Goal: Transaction & Acquisition: Purchase product/service

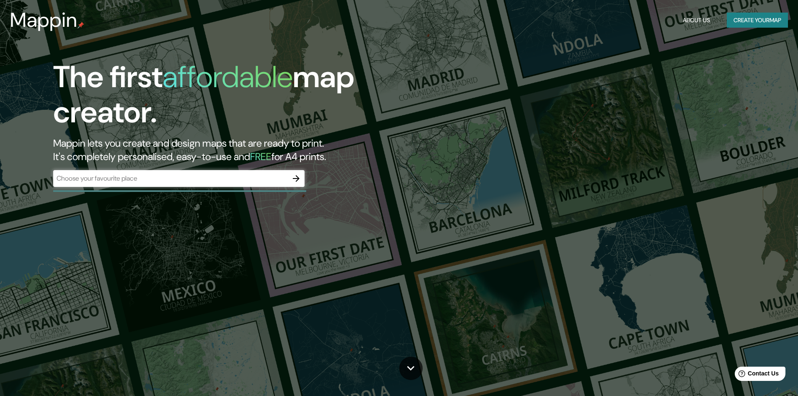
click at [738, 19] on button "Create your map" at bounding box center [757, 21] width 61 height 16
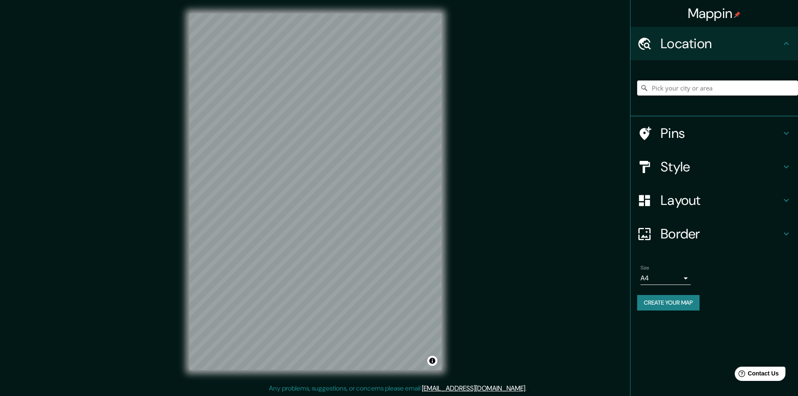
click at [671, 87] on input "Pick your city or area" at bounding box center [717, 87] width 161 height 15
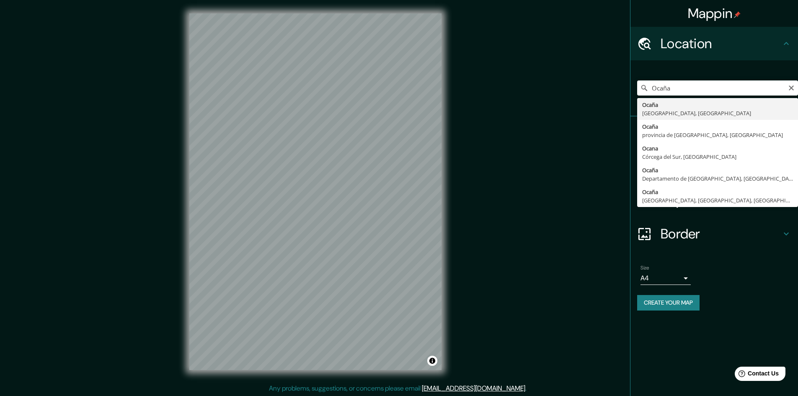
type input "Ocaña, Norte de Santander, Colombia"
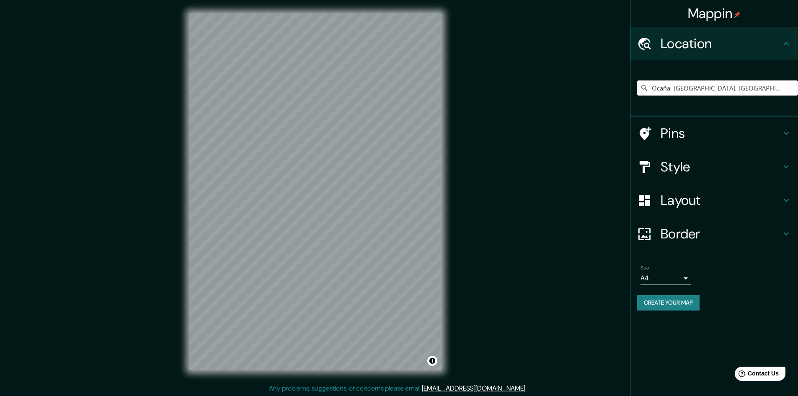
click at [689, 129] on h4 "Pins" at bounding box center [721, 133] width 121 height 17
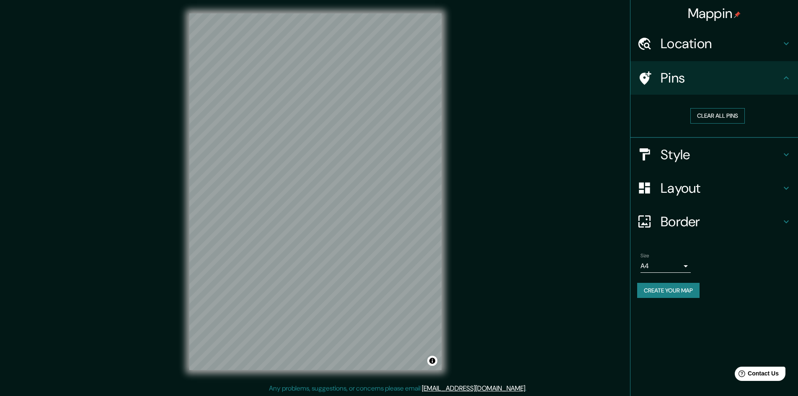
click at [709, 119] on button "Clear all pins" at bounding box center [718, 116] width 54 height 16
click at [653, 80] on div at bounding box center [648, 78] width 23 height 15
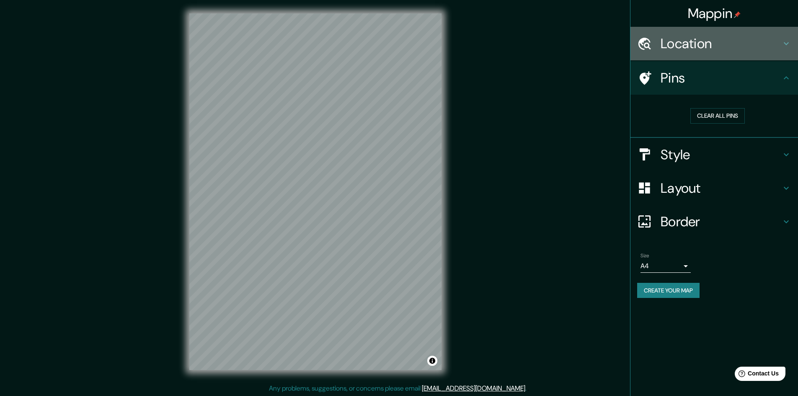
click at [695, 49] on h4 "Location" at bounding box center [721, 43] width 121 height 17
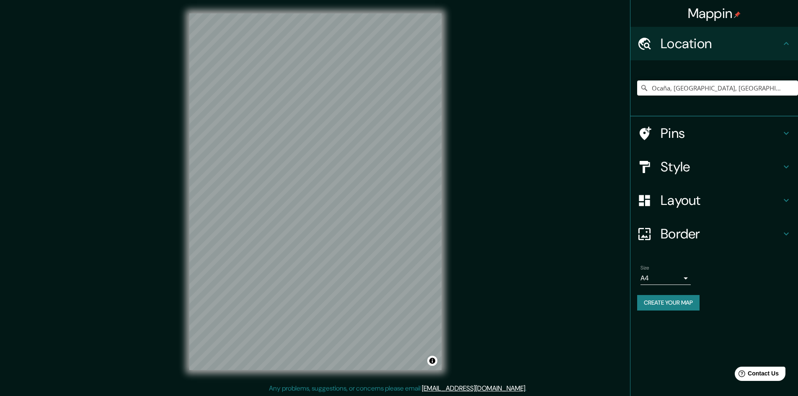
click at [691, 133] on h4 "Pins" at bounding box center [721, 133] width 121 height 17
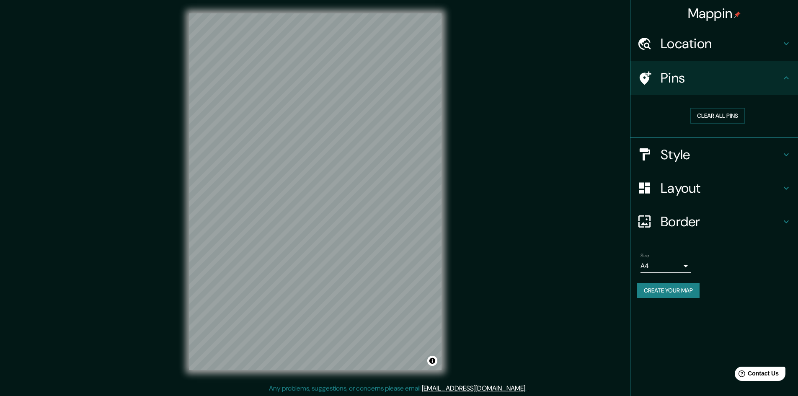
click at [667, 285] on button "Create your map" at bounding box center [668, 291] width 62 height 16
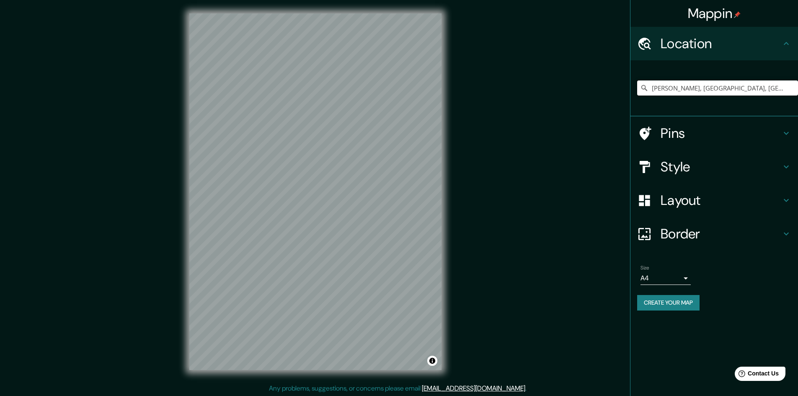
click at [702, 83] on input "Ocaña, Norte de Santander, Colombia" at bounding box center [717, 87] width 161 height 15
click at [707, 134] on h4 "Pins" at bounding box center [721, 133] width 121 height 17
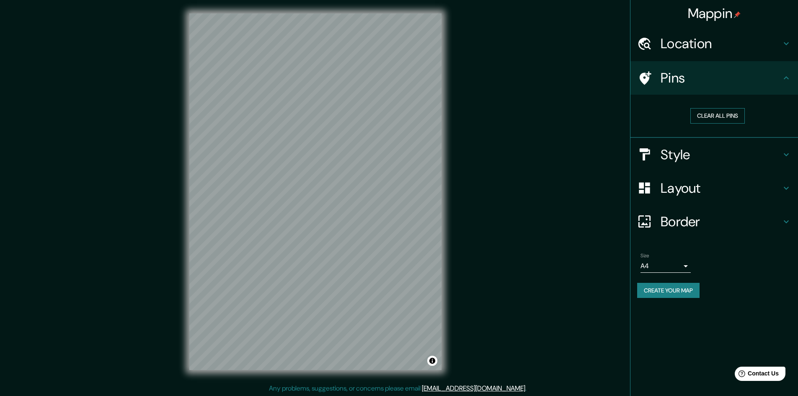
click at [714, 114] on button "Clear all pins" at bounding box center [718, 116] width 54 height 16
click at [730, 107] on div "Clear all pins" at bounding box center [717, 115] width 161 height 29
click at [734, 117] on button "Clear all pins" at bounding box center [718, 116] width 54 height 16
click at [695, 81] on h4 "Pins" at bounding box center [721, 78] width 121 height 17
click at [680, 45] on h4 "Location" at bounding box center [721, 43] width 121 height 17
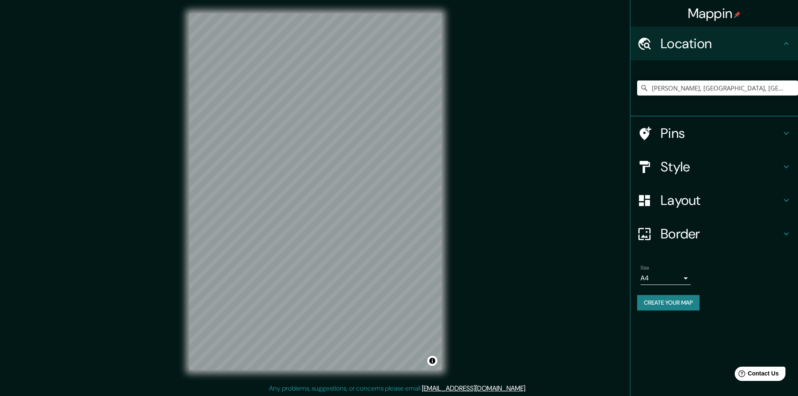
click at [663, 95] on input "Ocaña, Norte de Santander, Colombia" at bounding box center [717, 87] width 161 height 15
click at [767, 89] on input "Ocaña, Norte de Santander, Colombia" at bounding box center [717, 87] width 161 height 15
click at [720, 49] on h4 "Location" at bounding box center [721, 43] width 121 height 17
click at [783, 46] on icon at bounding box center [787, 44] width 10 height 10
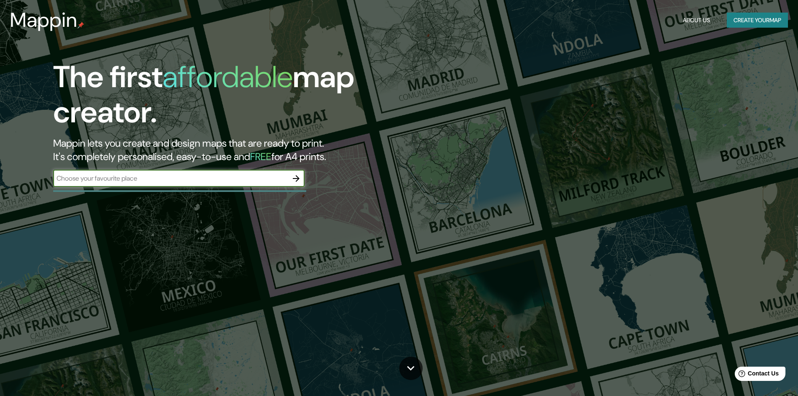
click at [745, 16] on button "Create your map" at bounding box center [757, 21] width 61 height 16
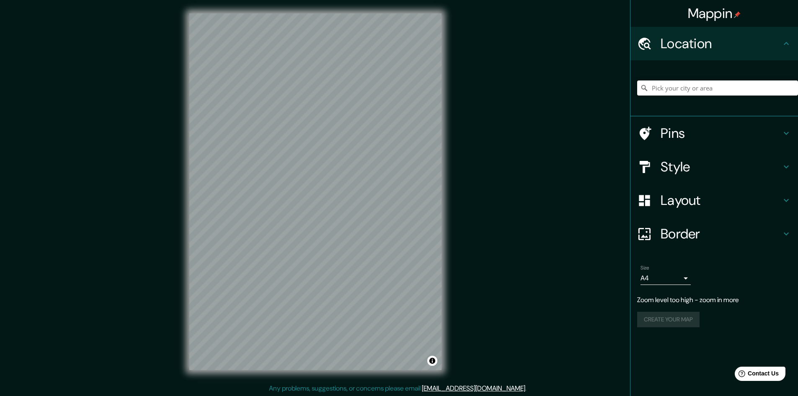
click at [665, 91] on input "Pick your city or area" at bounding box center [717, 87] width 161 height 15
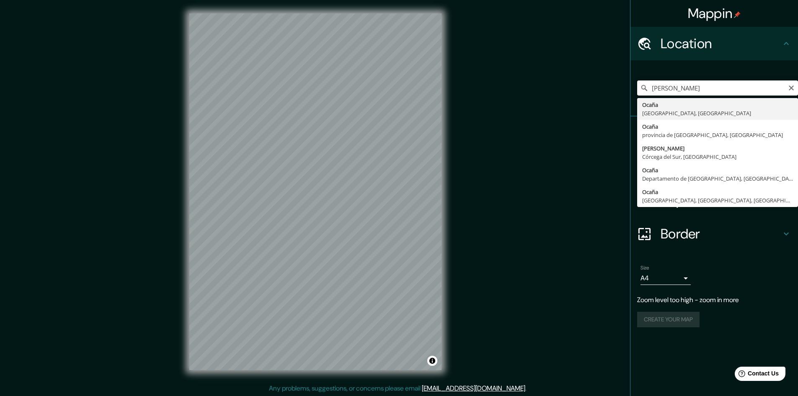
type input "Ocaña, Norte de Santander, Colombia"
